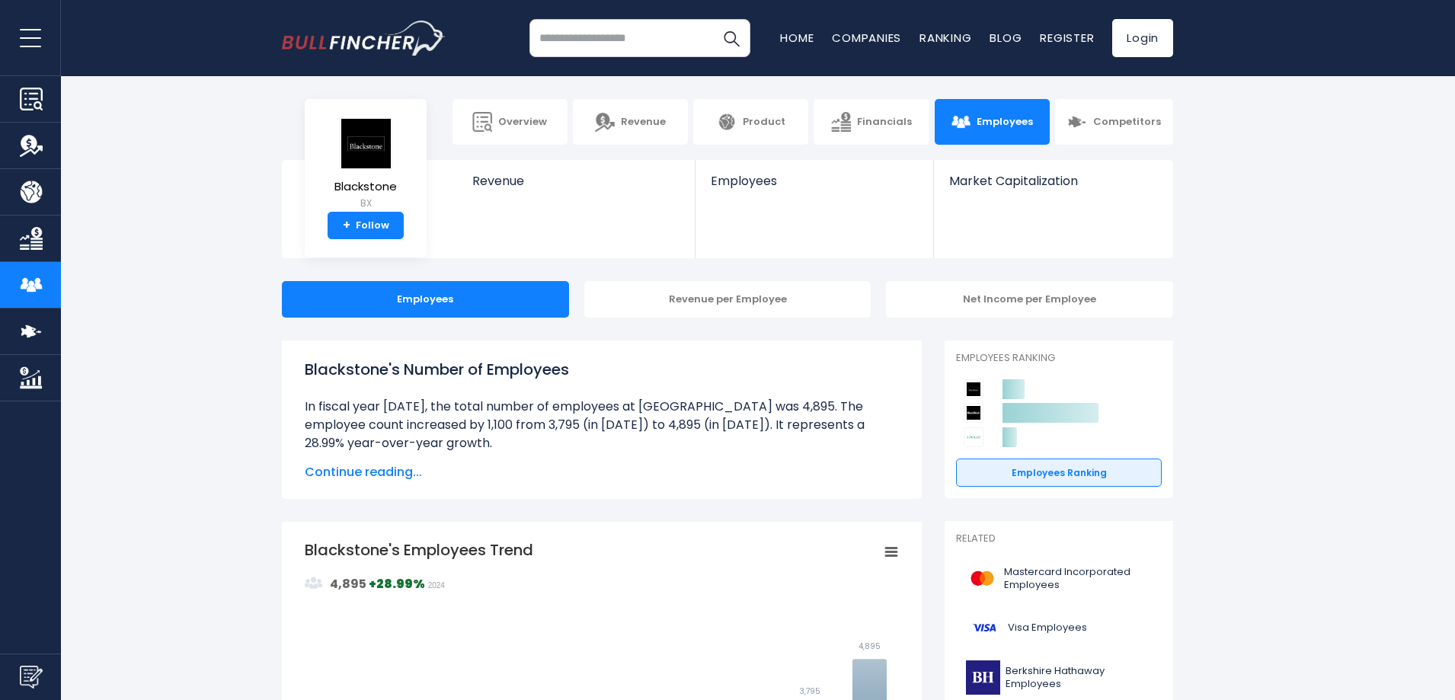
scroll to position [9, 0]
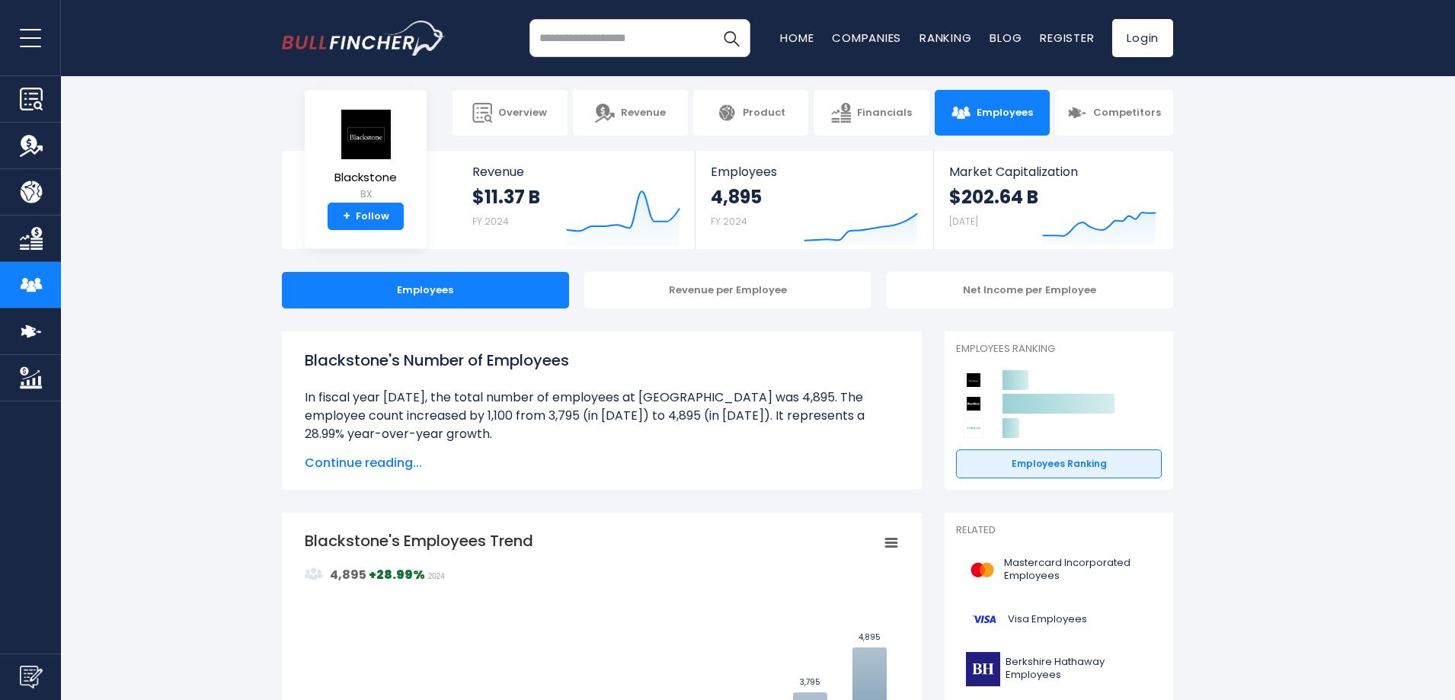
click at [386, 466] on span "Continue reading..." at bounding box center [602, 463] width 594 height 18
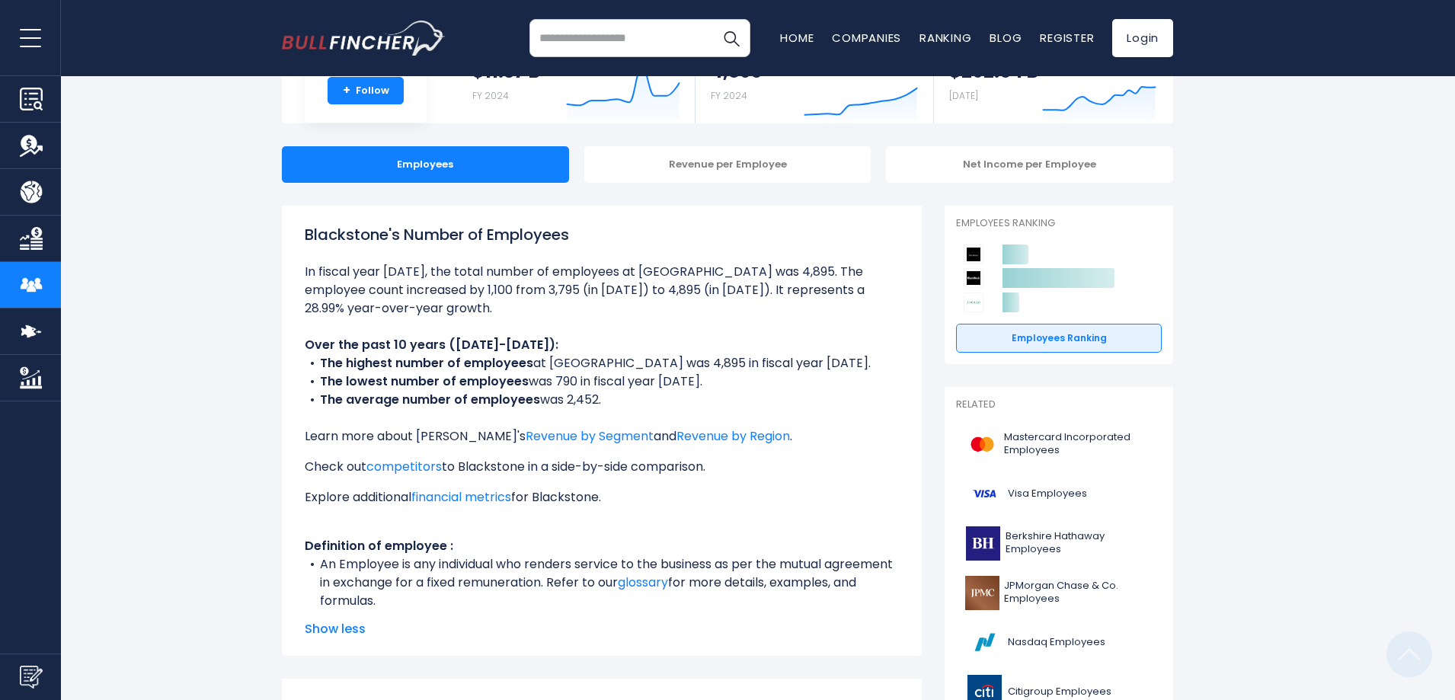
scroll to position [0, 0]
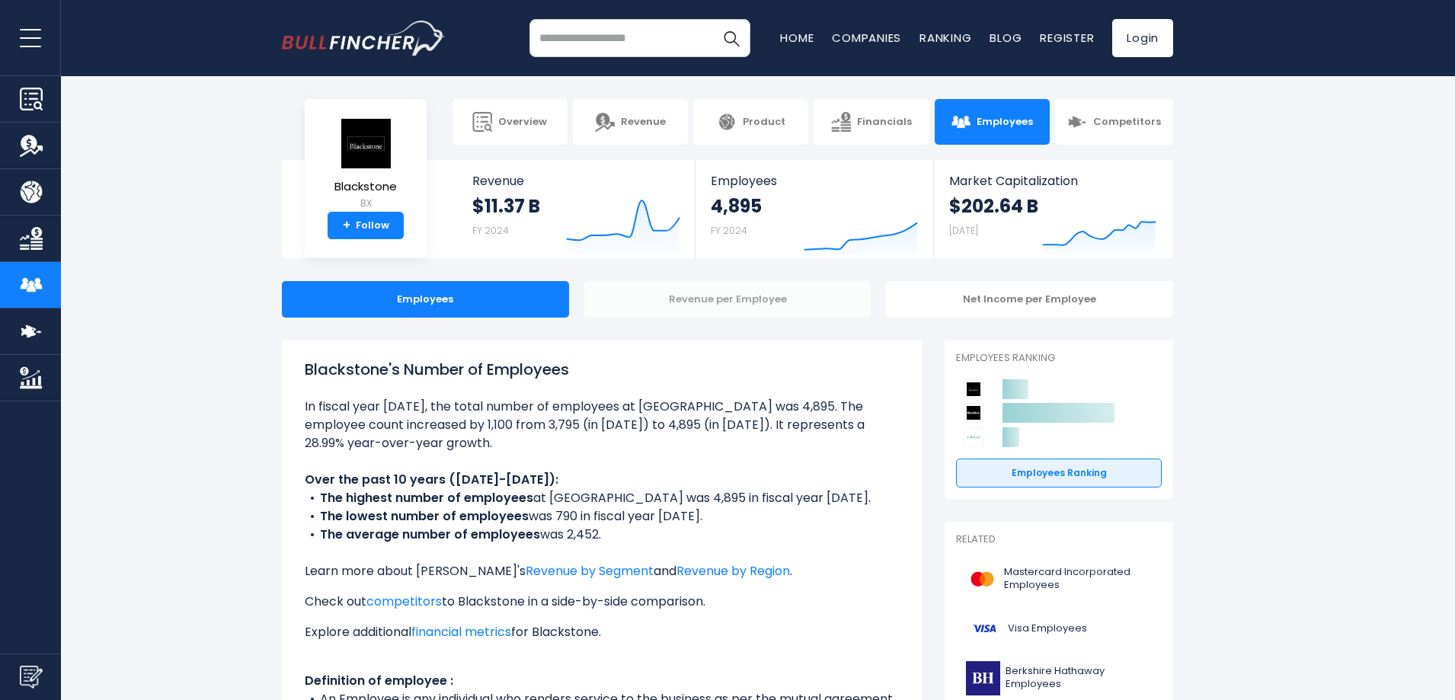
click at [738, 296] on div "Revenue per Employee" at bounding box center [727, 299] width 287 height 37
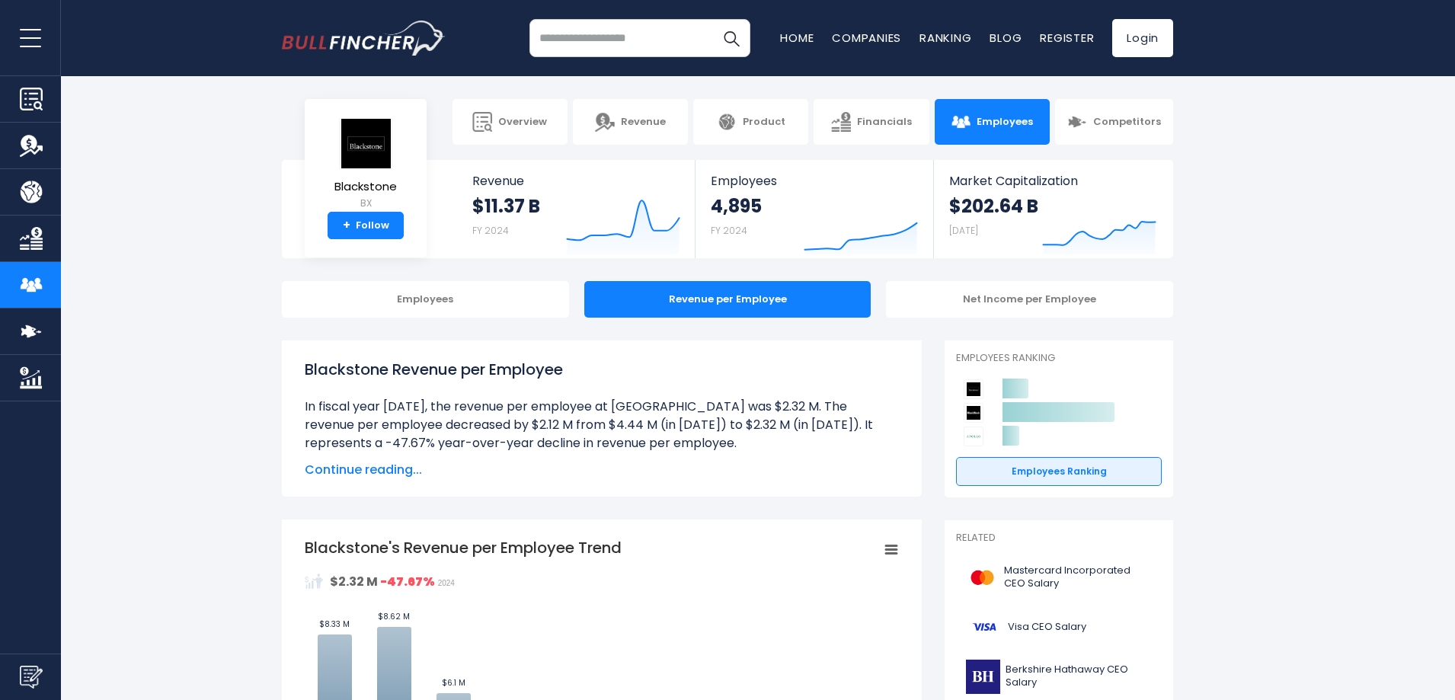
scroll to position [76, 0]
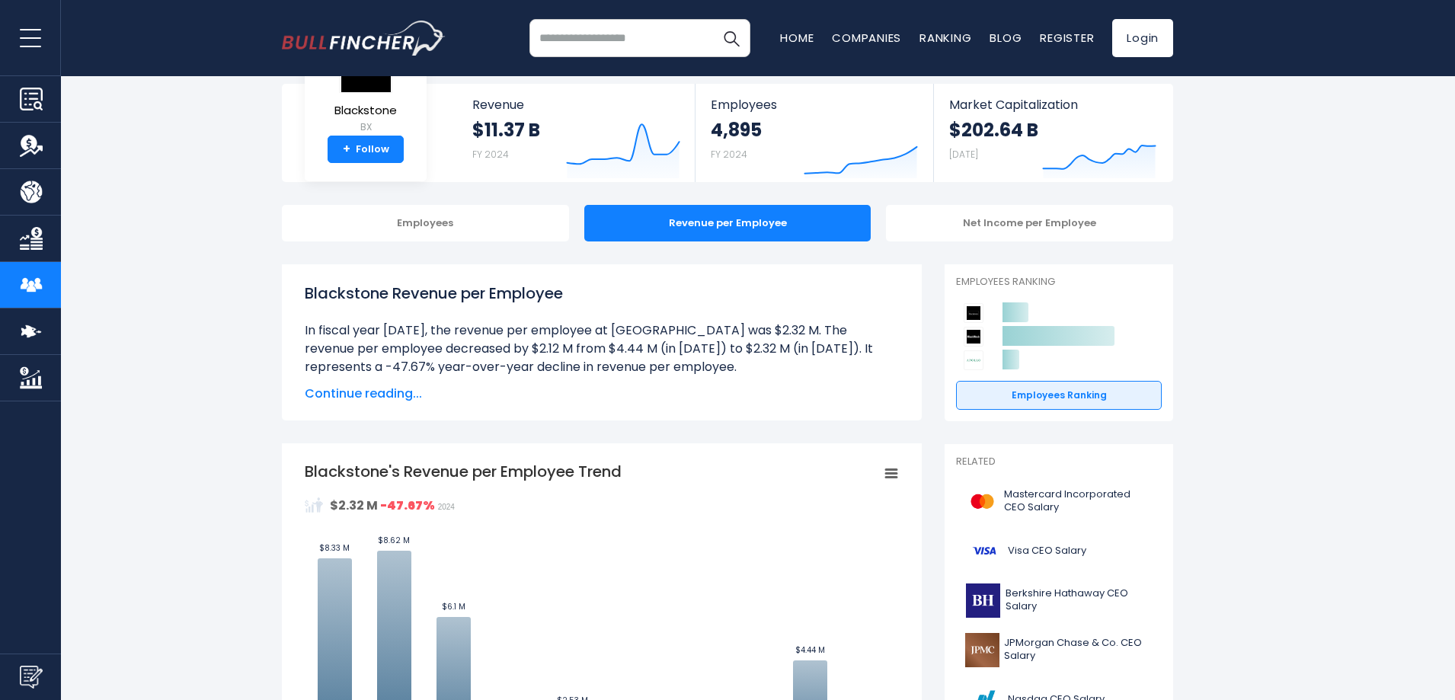
click at [389, 395] on span "Continue reading..." at bounding box center [602, 394] width 594 height 18
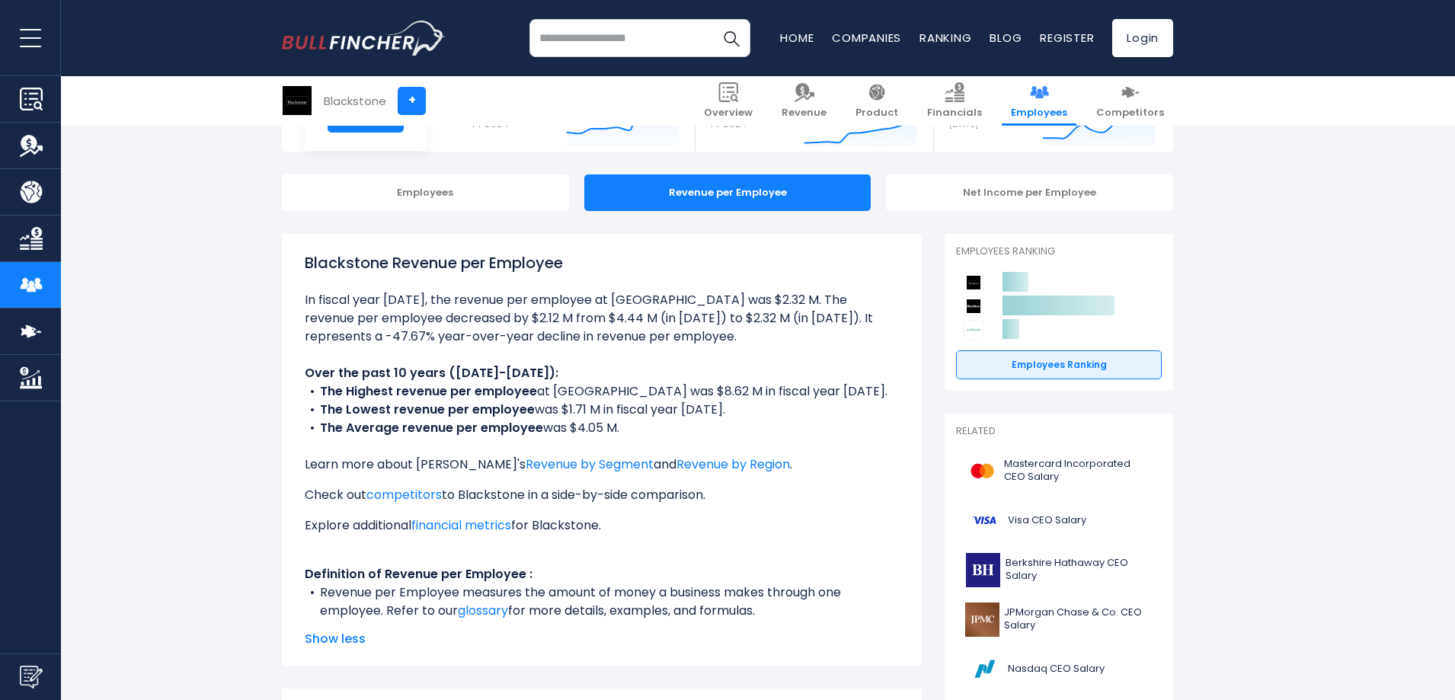
scroll to position [152, 0]
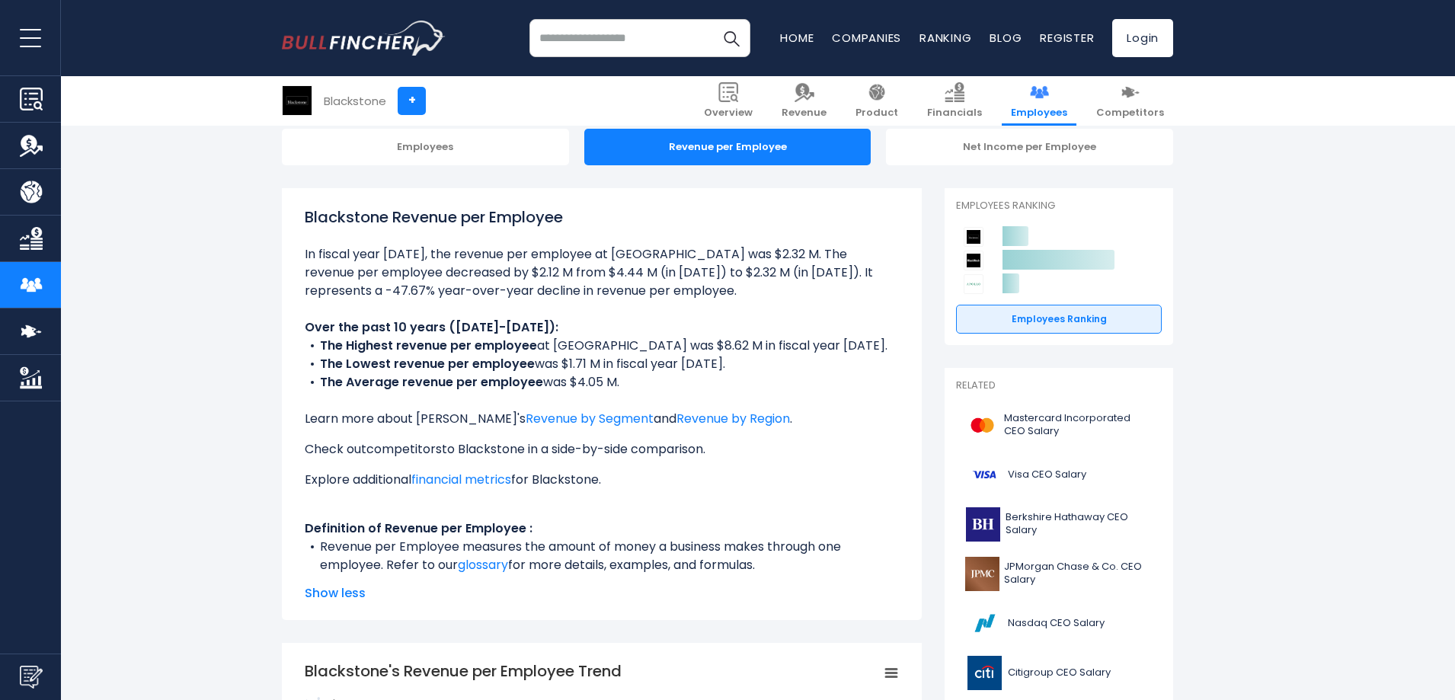
click at [419, 452] on link "competitors" at bounding box center [404, 449] width 75 height 18
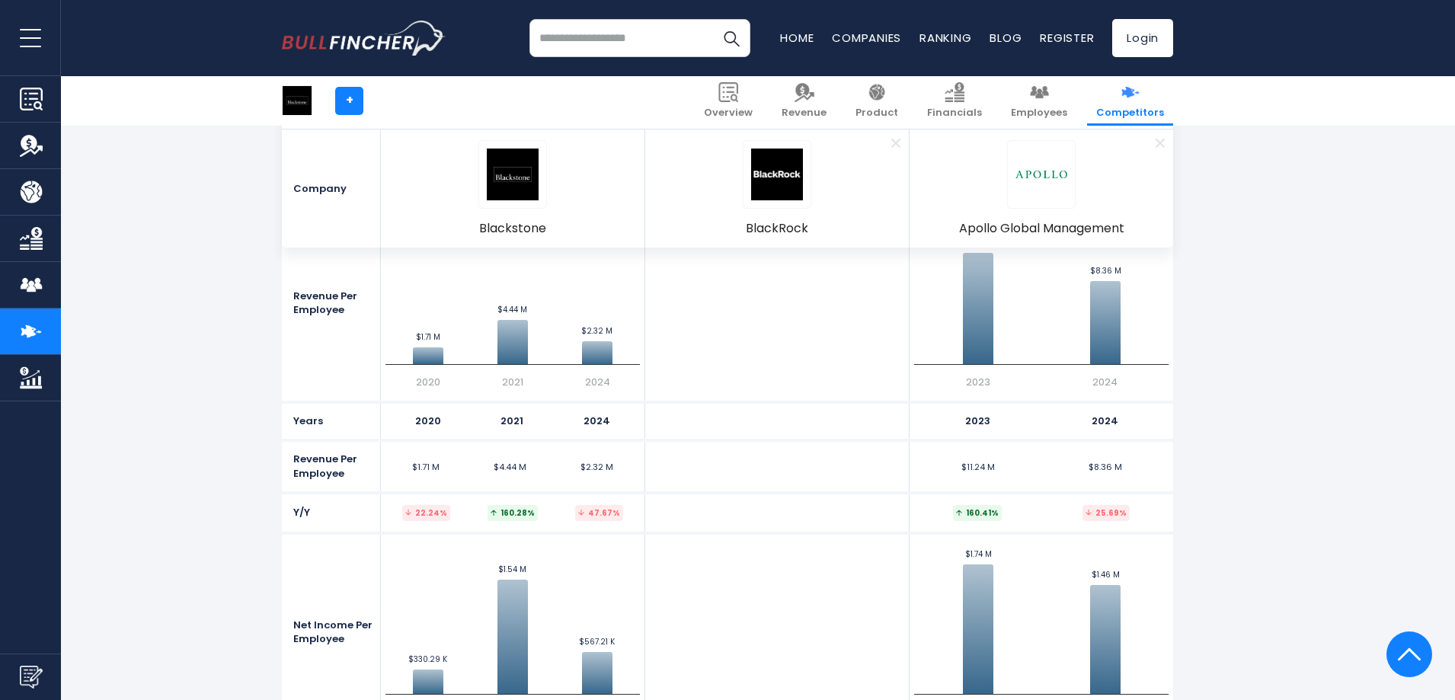
scroll to position [3353, 0]
